Goal: Transaction & Acquisition: Download file/media

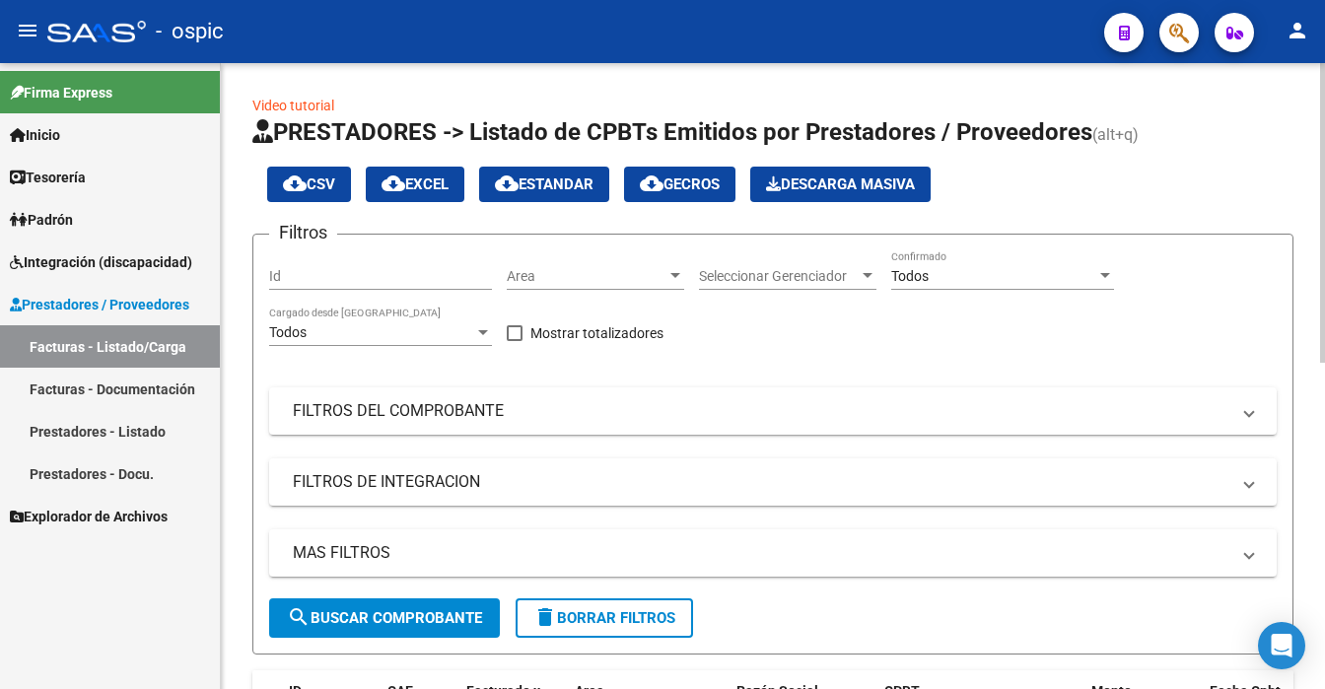
click at [426, 609] on span "search Buscar Comprobante" at bounding box center [384, 618] width 195 height 18
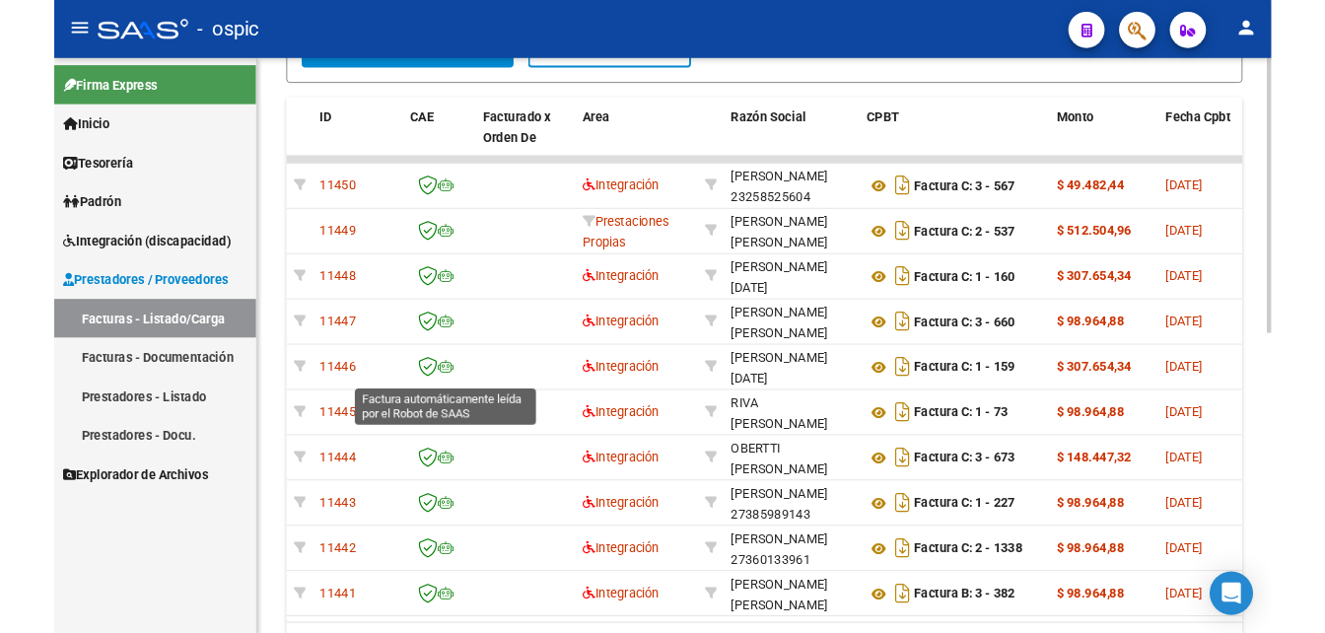
scroll to position [603, 0]
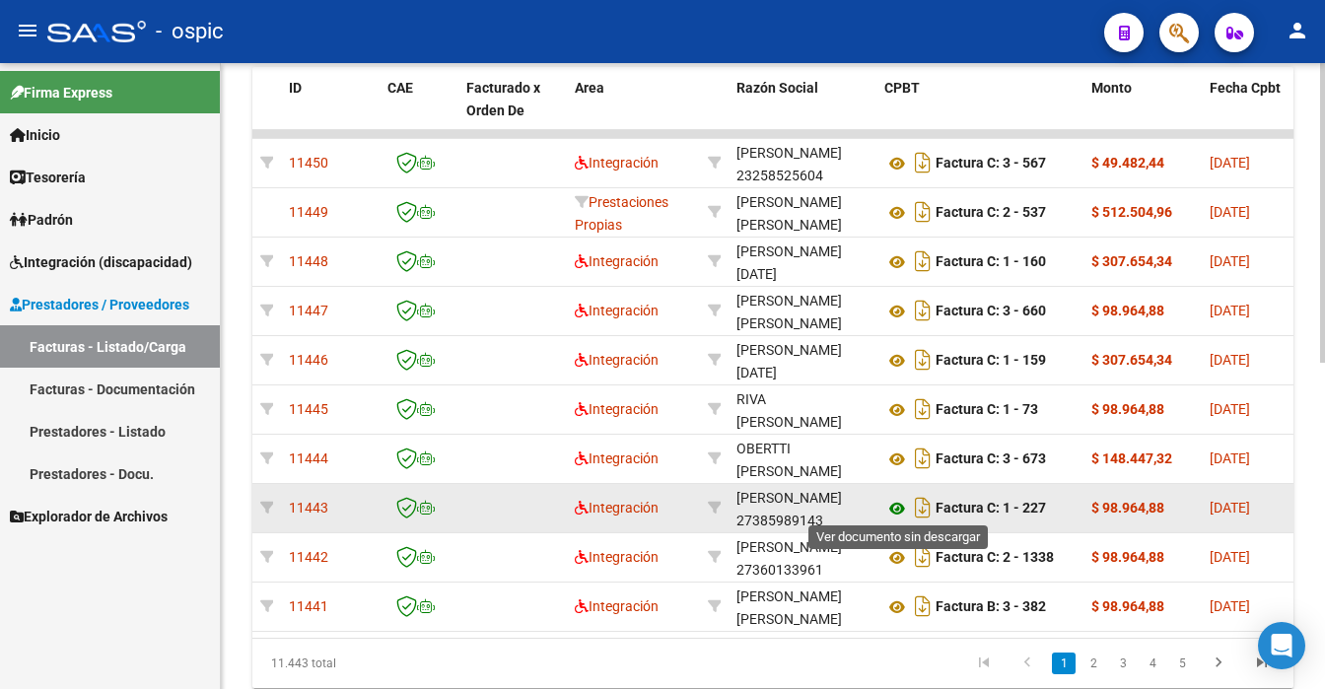
click at [890, 505] on icon at bounding box center [897, 509] width 26 height 24
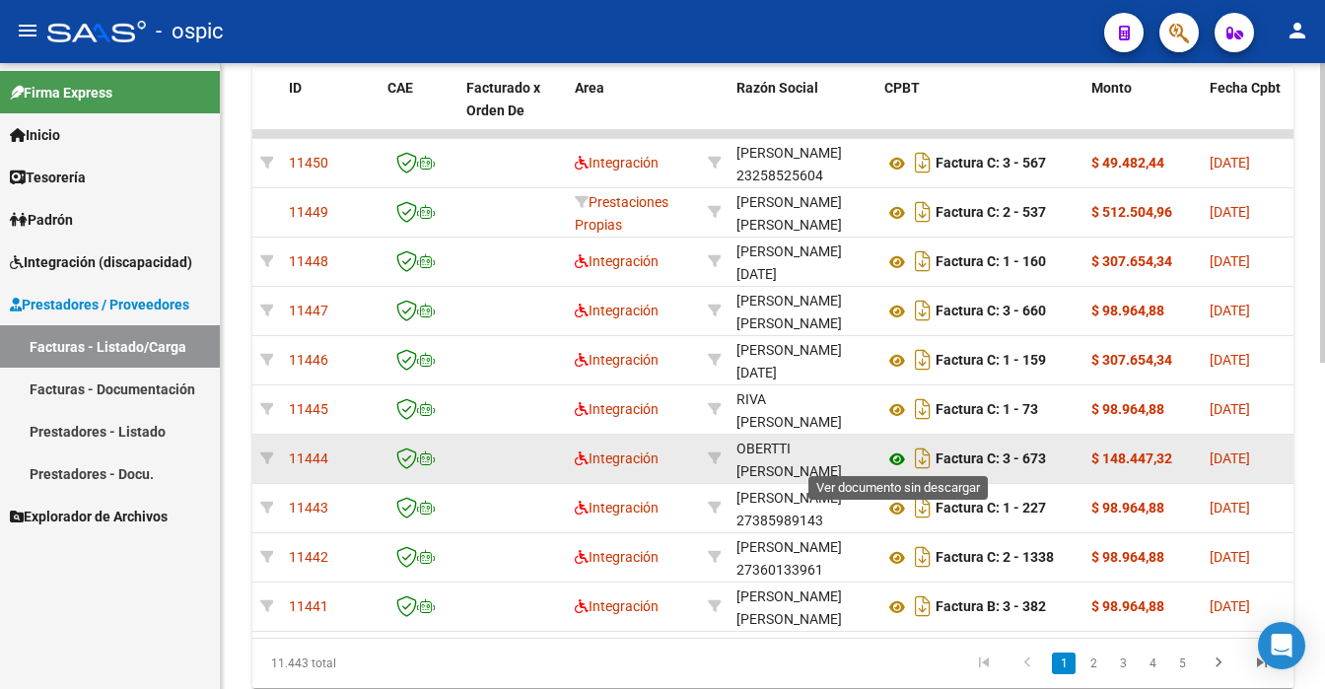
click at [899, 458] on icon at bounding box center [897, 460] width 26 height 24
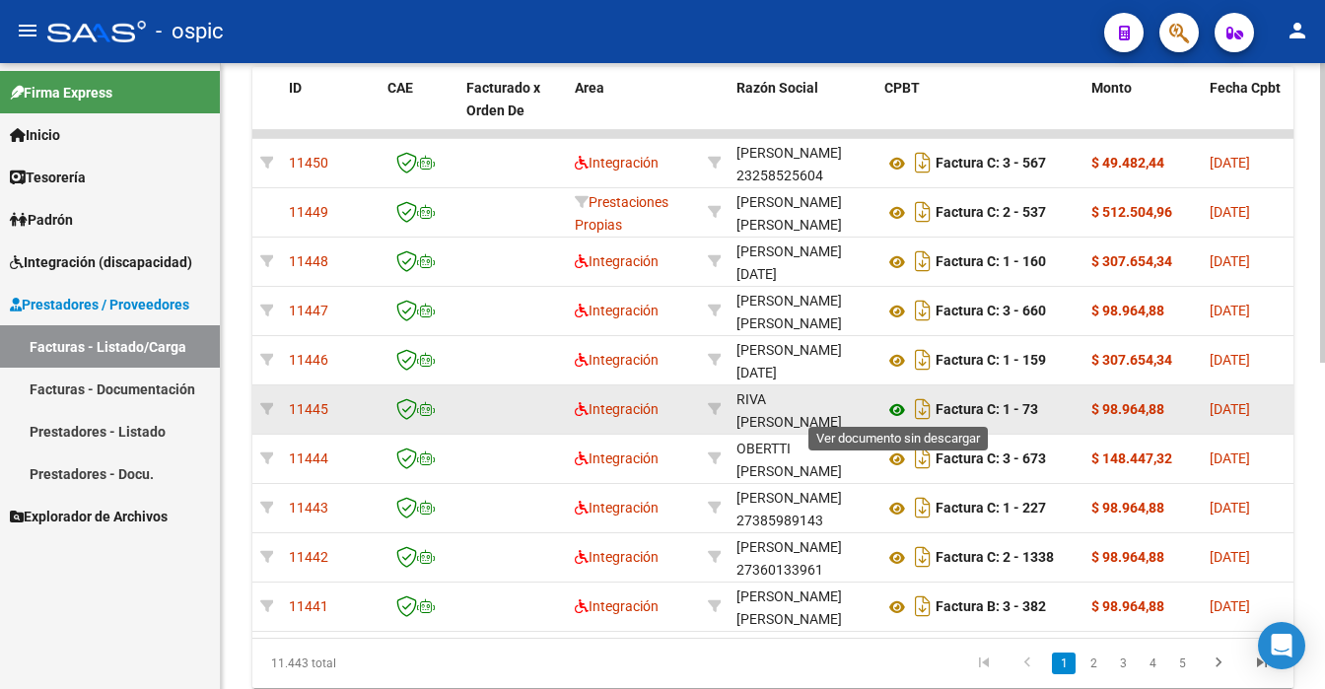
click at [898, 411] on icon at bounding box center [897, 410] width 26 height 24
click at [894, 406] on icon at bounding box center [897, 410] width 26 height 24
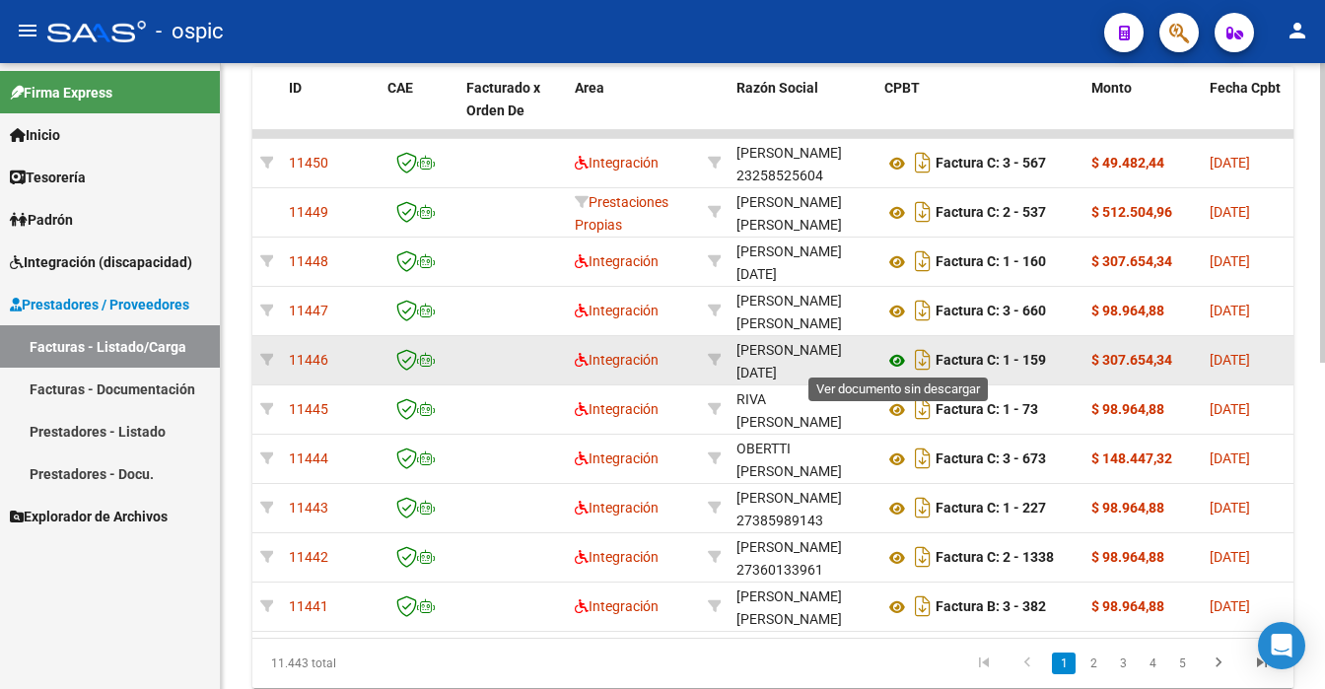
click at [898, 352] on icon at bounding box center [897, 361] width 26 height 24
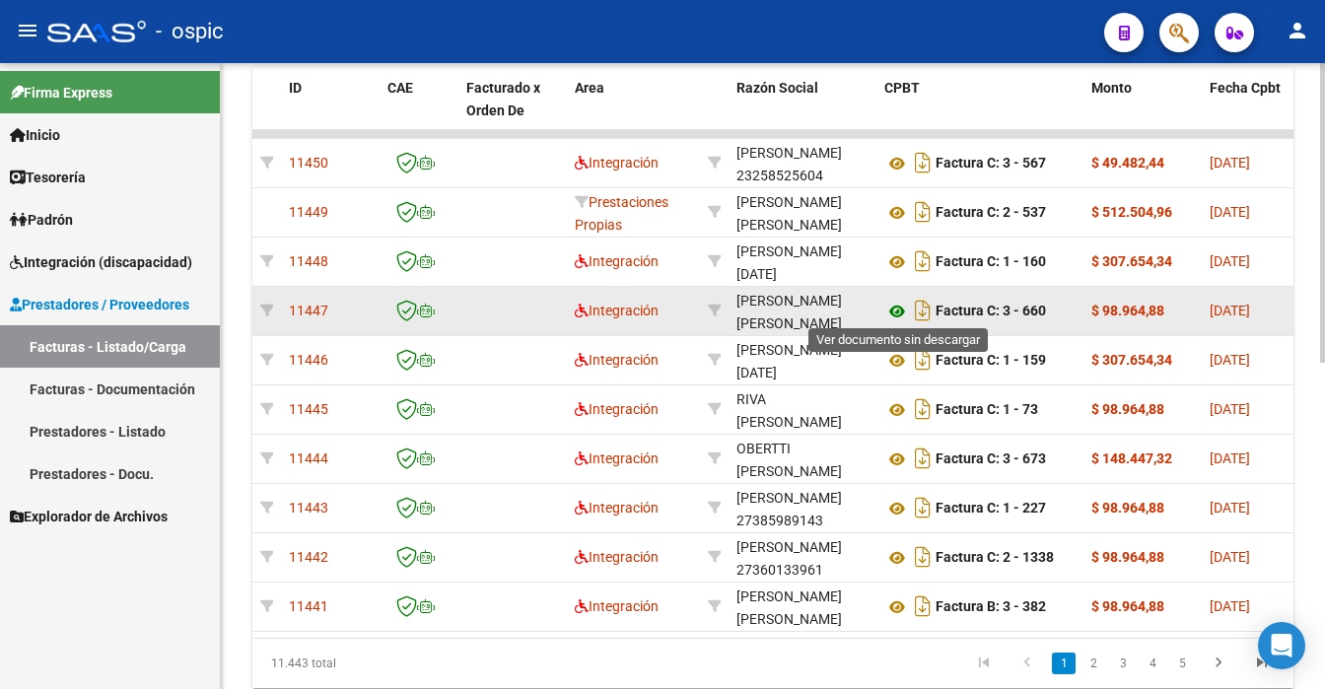
click at [895, 314] on icon at bounding box center [897, 312] width 26 height 24
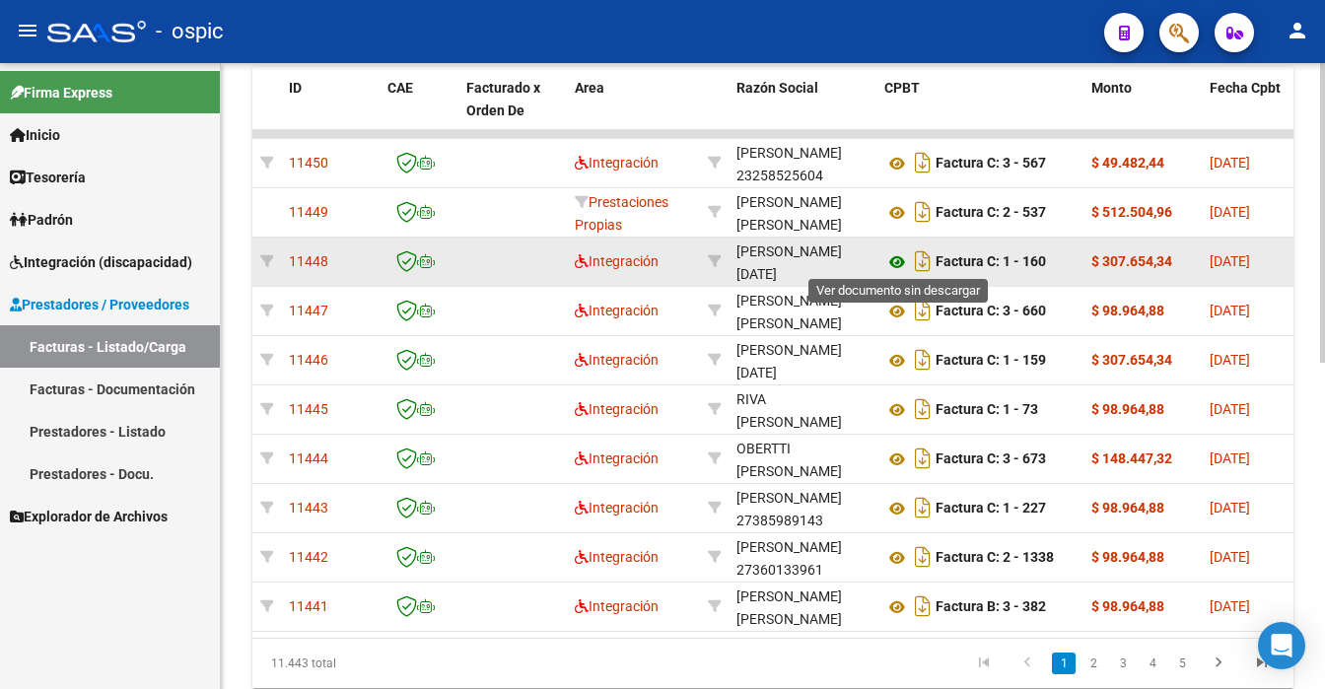
click at [894, 256] on icon at bounding box center [897, 262] width 26 height 24
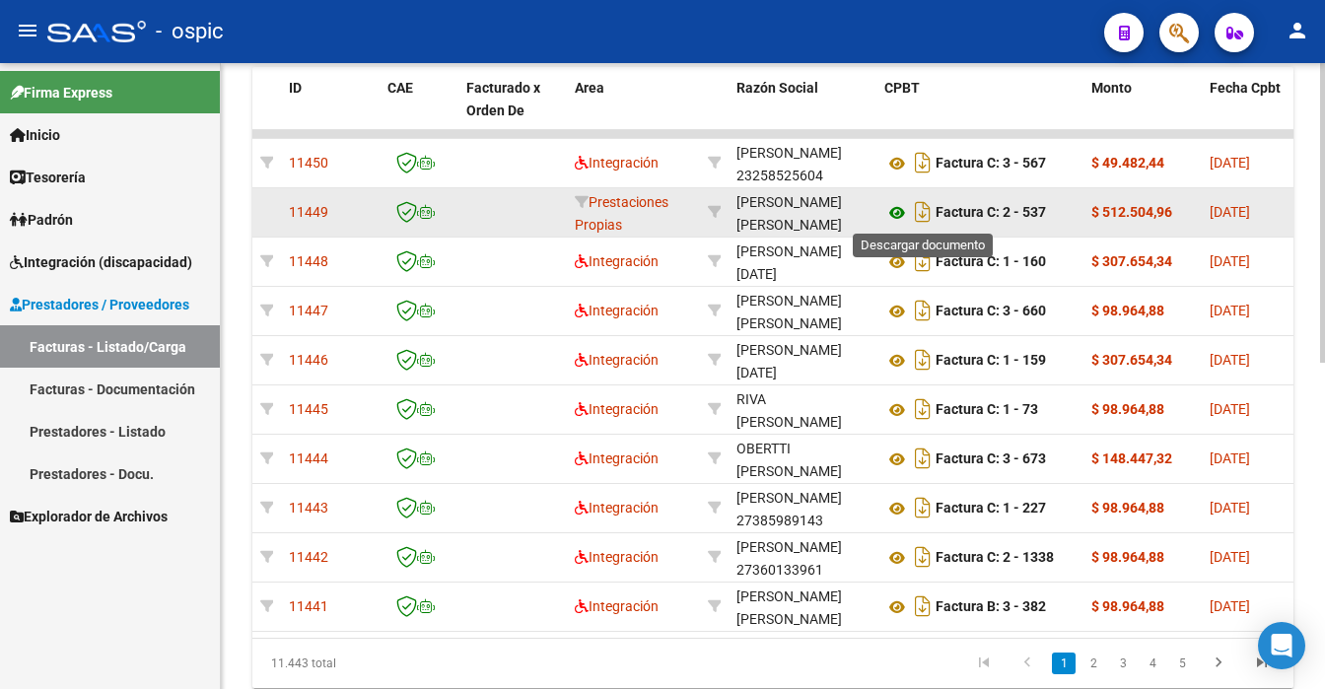
click at [895, 211] on icon at bounding box center [897, 213] width 26 height 24
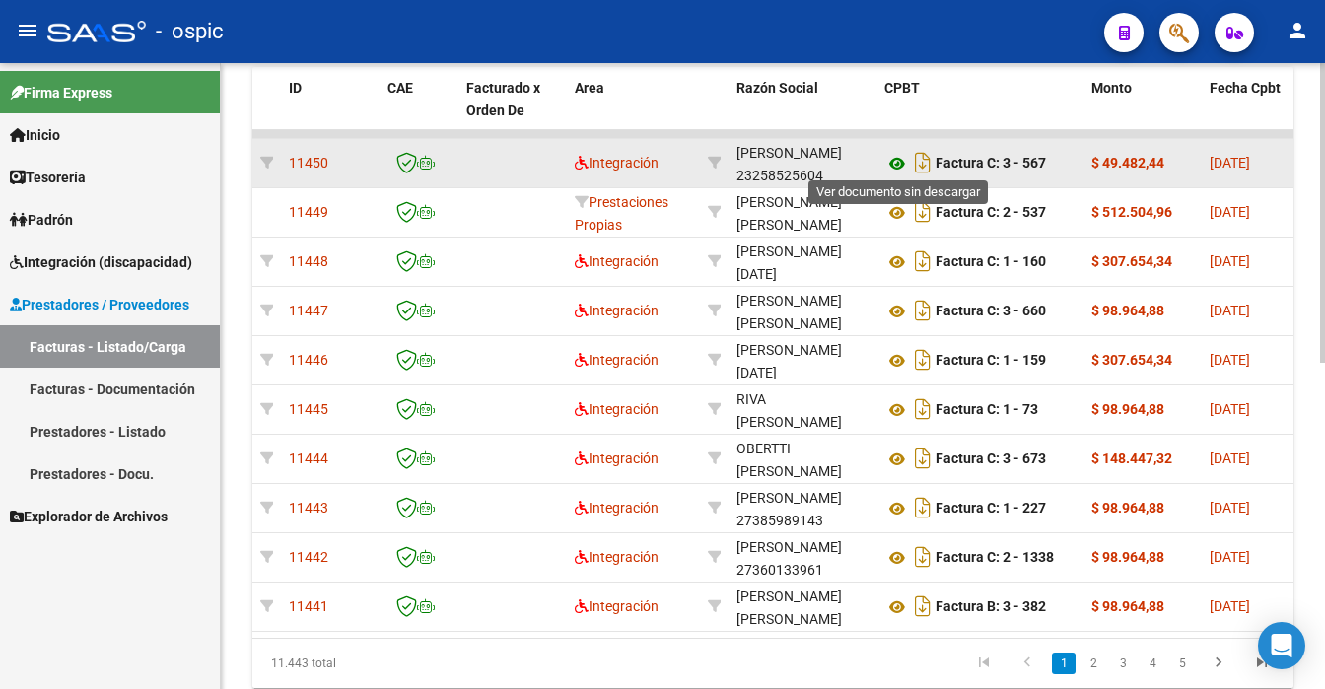
click at [899, 157] on icon at bounding box center [897, 164] width 26 height 24
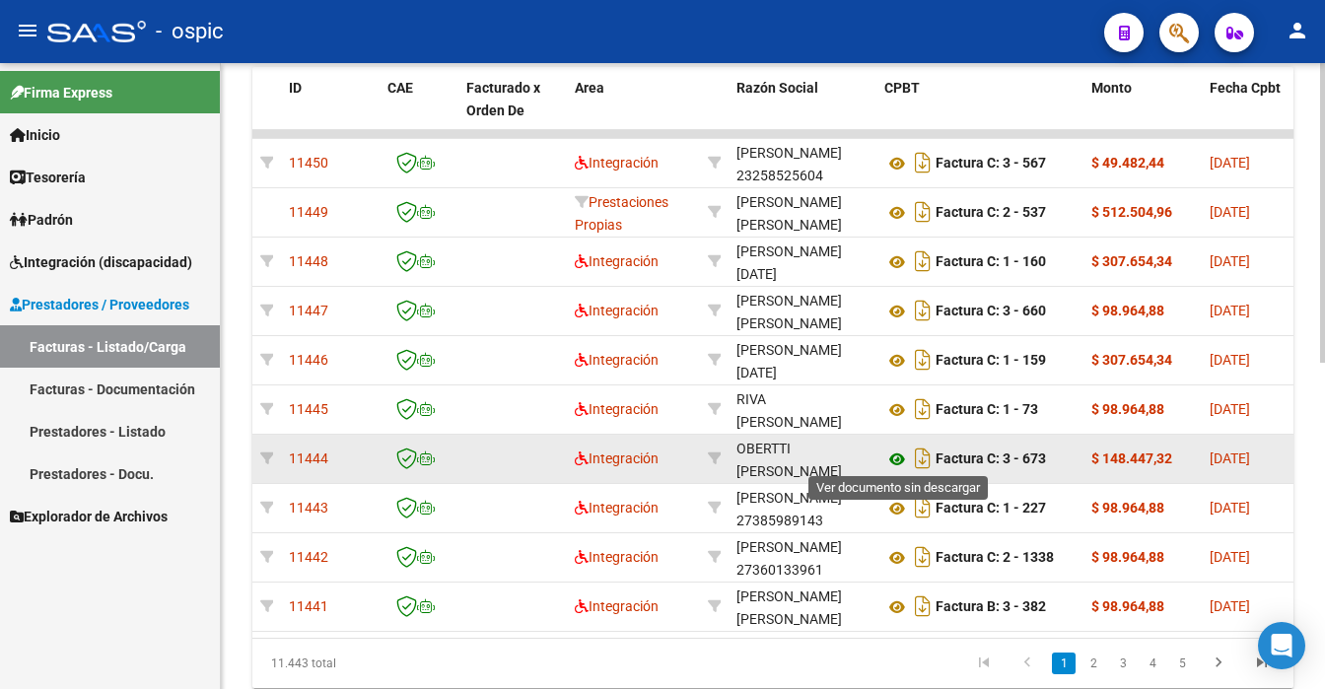
click at [894, 460] on icon at bounding box center [897, 460] width 26 height 24
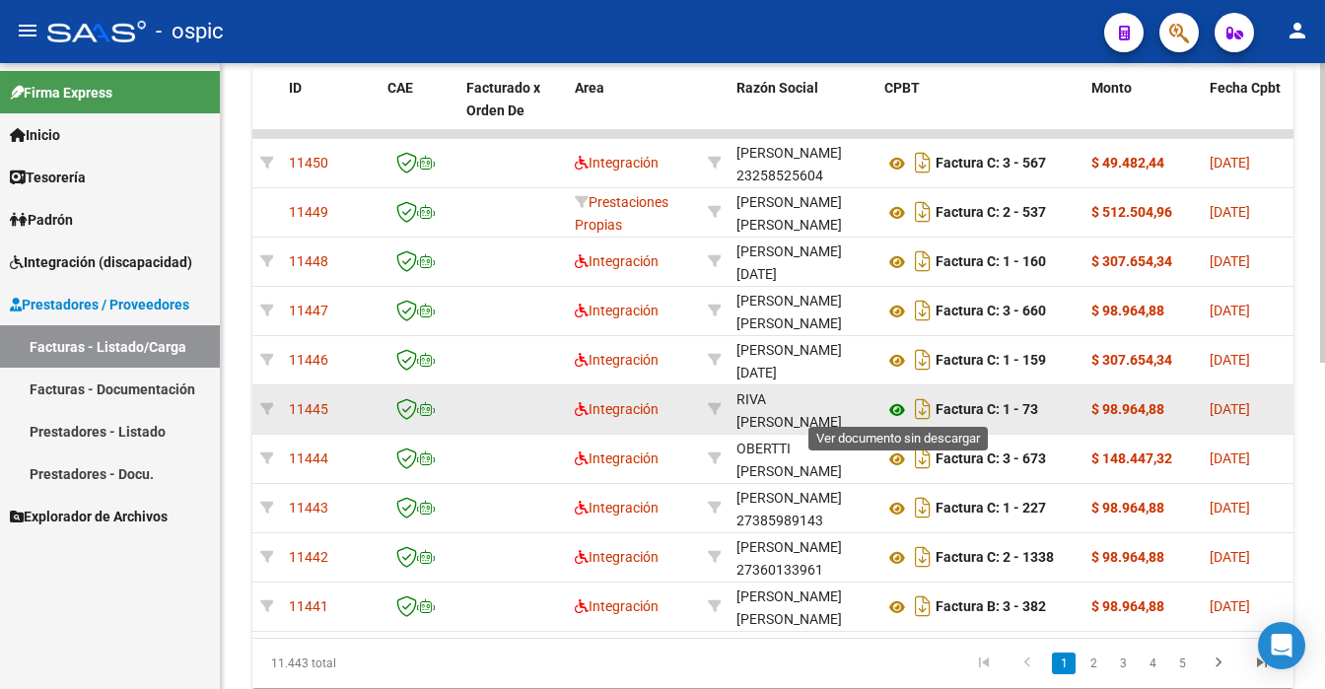
click at [895, 404] on icon at bounding box center [897, 410] width 26 height 24
